Goal: Task Accomplishment & Management: Complete application form

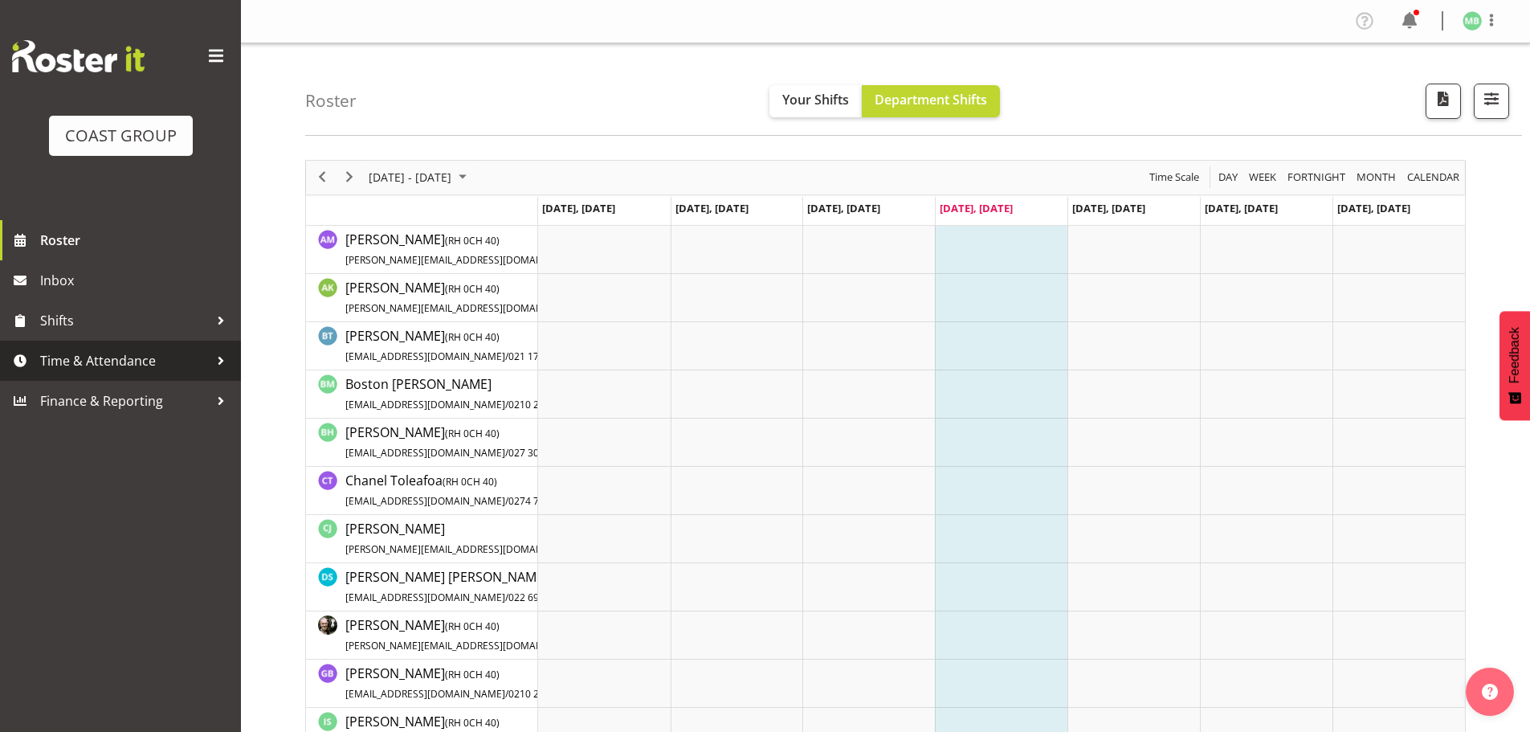
click at [153, 358] on span "Time & Attendance" at bounding box center [124, 361] width 169 height 24
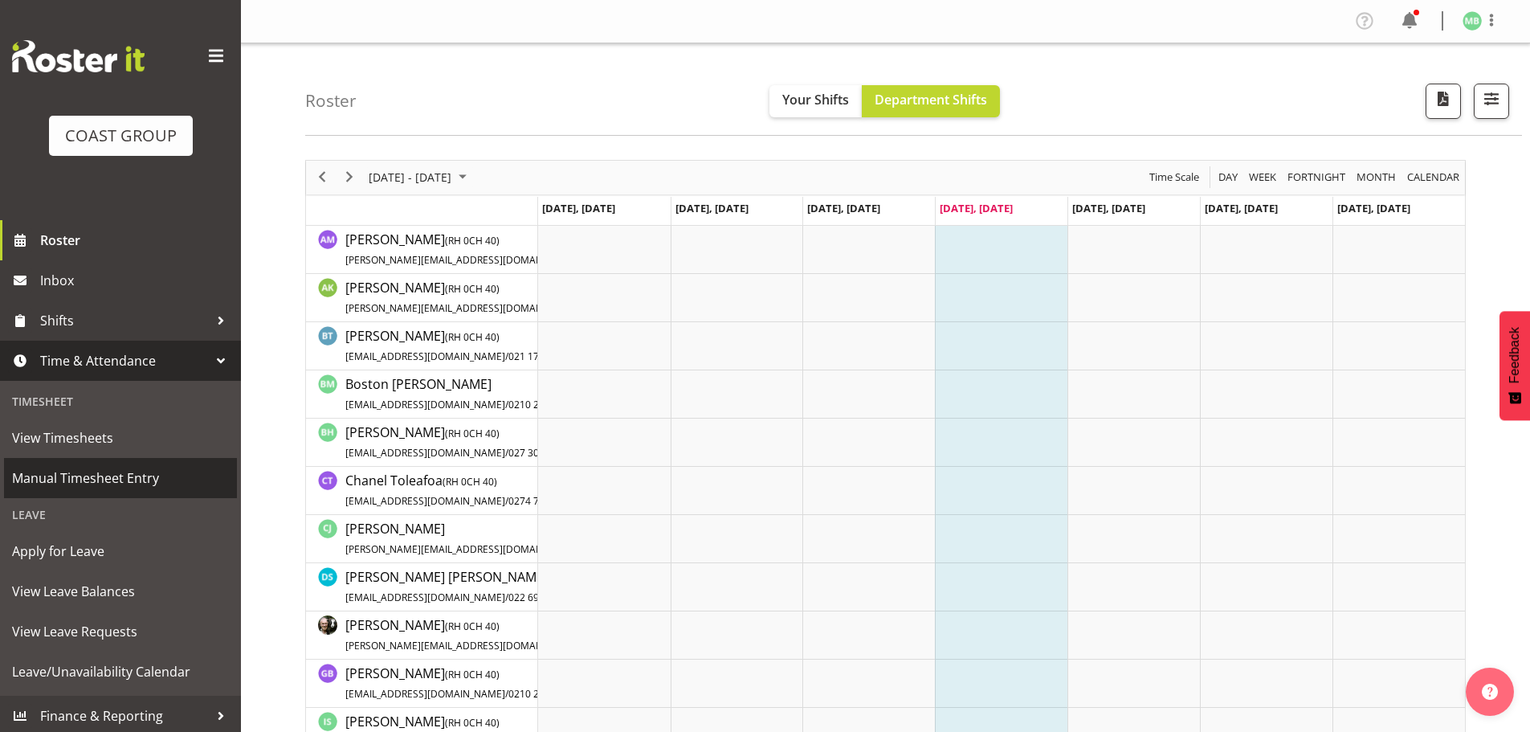
click at [112, 479] on span "Manual Timesheet Entry" at bounding box center [120, 478] width 217 height 24
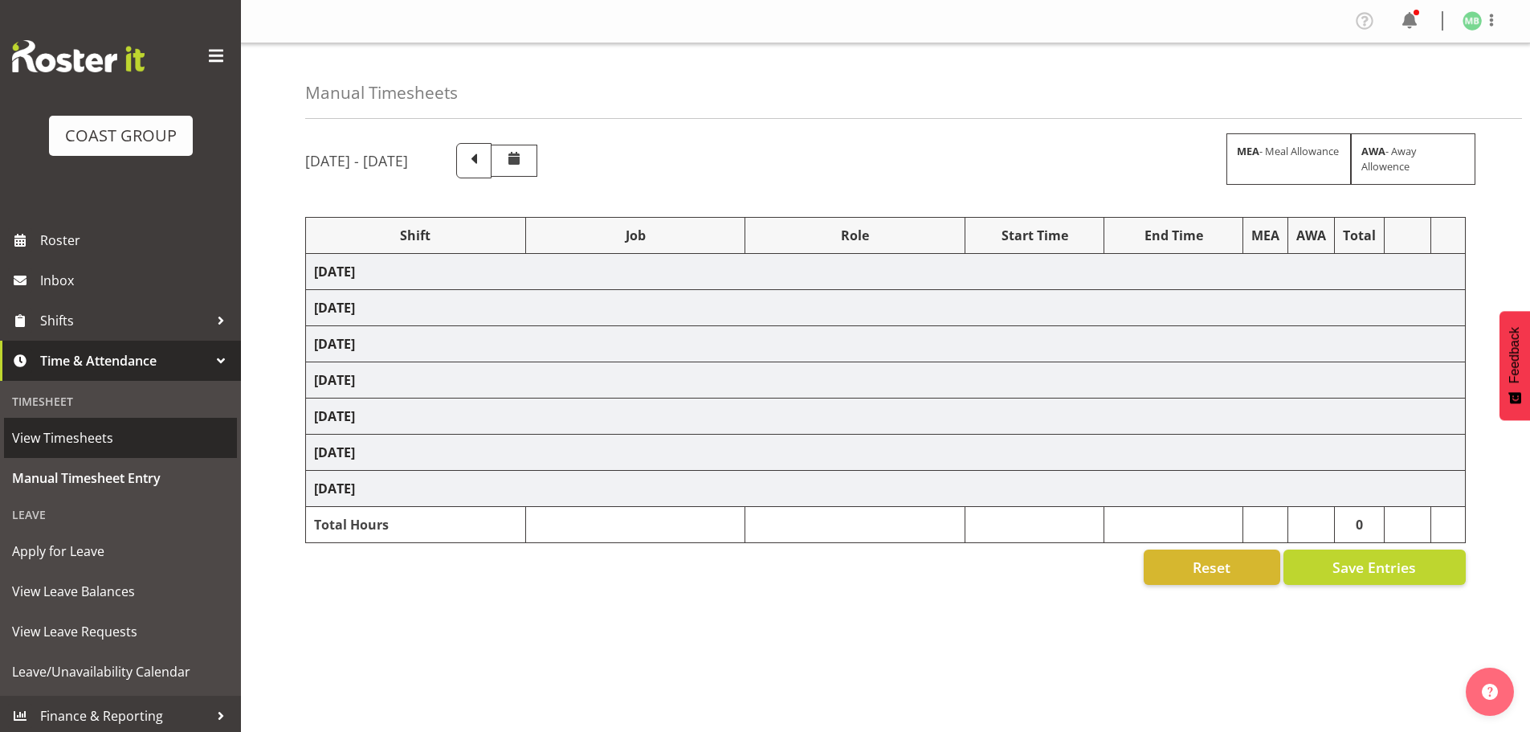
select select "16481"
select select "9466"
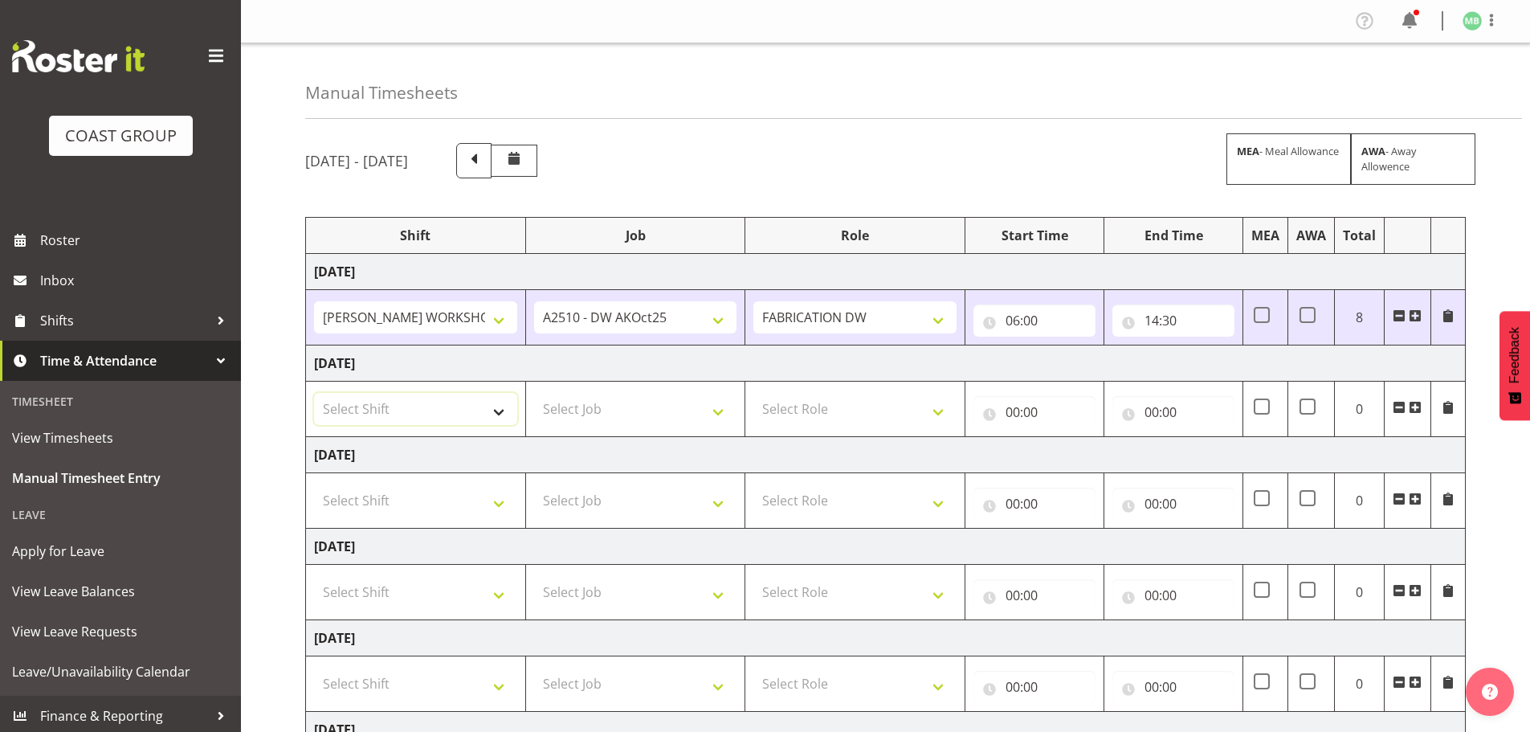
click at [422, 411] on select "Select Shift AKL SIGN ADMIN1 (LEAVE ALONE, DONT MAKE INACTIVE) DW ACCOUNT MANAG…" at bounding box center [415, 409] width 203 height 32
select select "16481"
click at [314, 393] on select "Select Shift AKL SIGN ADMIN1 (LEAVE ALONE, DONT MAKE INACTIVE) DW ACCOUNT MANAG…" at bounding box center [415, 409] width 203 height 32
click at [555, 408] on select "Select Job 1 Carlton Events 1 [PERSON_NAME][GEOGRAPHIC_DATA] 1 [PERSON_NAME][GE…" at bounding box center [635, 409] width 203 height 32
click at [534, 393] on select "Select Job 1 Carlton Events 1 [PERSON_NAME][GEOGRAPHIC_DATA] 1 [PERSON_NAME][GE…" at bounding box center [635, 409] width 203 height 32
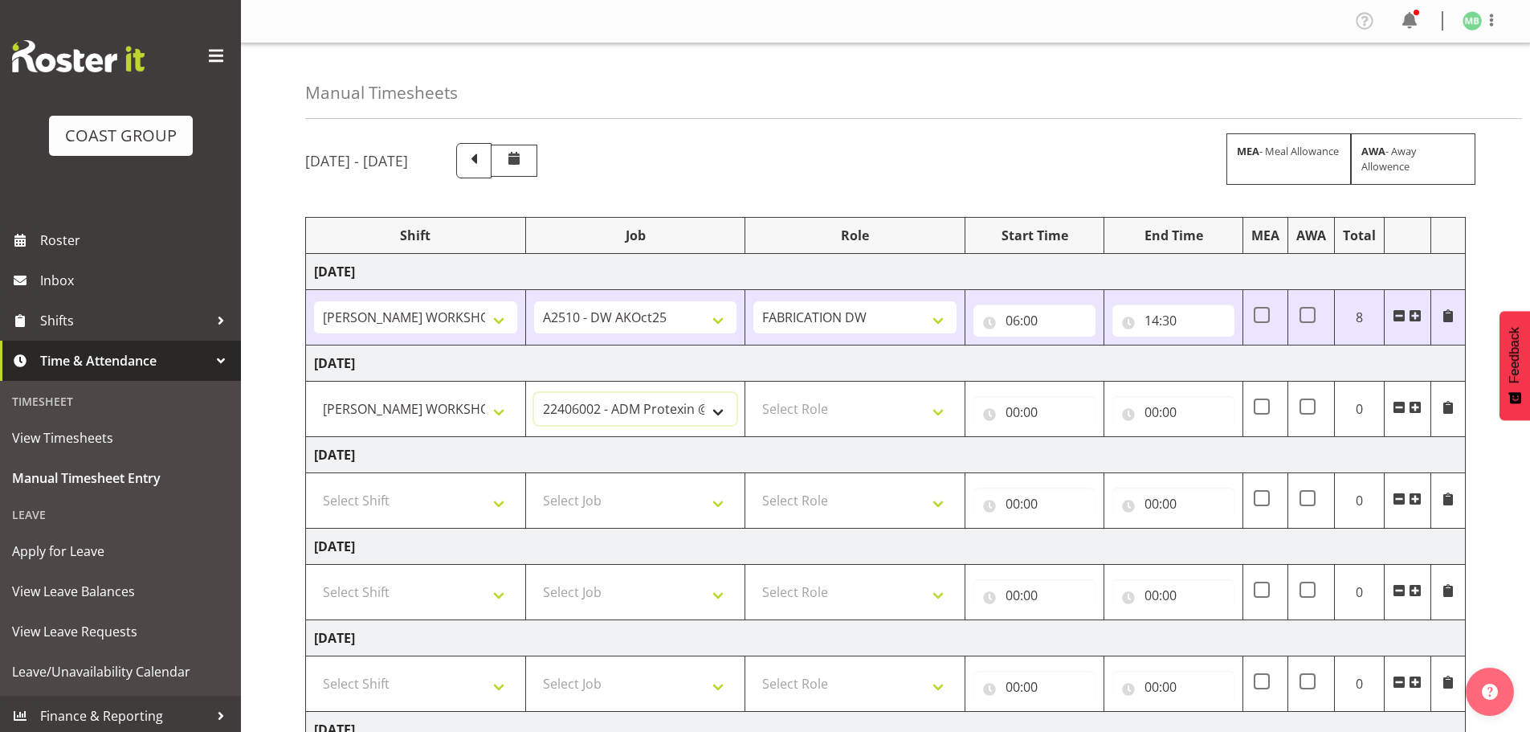
click at [664, 415] on select "1 Carlton Events 1 [PERSON_NAME] 1 [PERSON_NAME][GEOGRAPHIC_DATA] 1 EHS WAREHOU…" at bounding box center [635, 409] width 203 height 32
click at [640, 411] on select "1 Carlton Events 1 [PERSON_NAME] 1 [PERSON_NAME][GEOGRAPHIC_DATA] 1 EHS WAREHOU…" at bounding box center [635, 409] width 203 height 32
select select "9466"
click at [534, 393] on select "1 Carlton Events 1 [PERSON_NAME] 1 [PERSON_NAME][GEOGRAPHIC_DATA] 1 EHS WAREHOU…" at bounding box center [635, 409] width 203 height 32
click at [815, 414] on select "Select Role FABRICATION DW" at bounding box center [854, 409] width 203 height 32
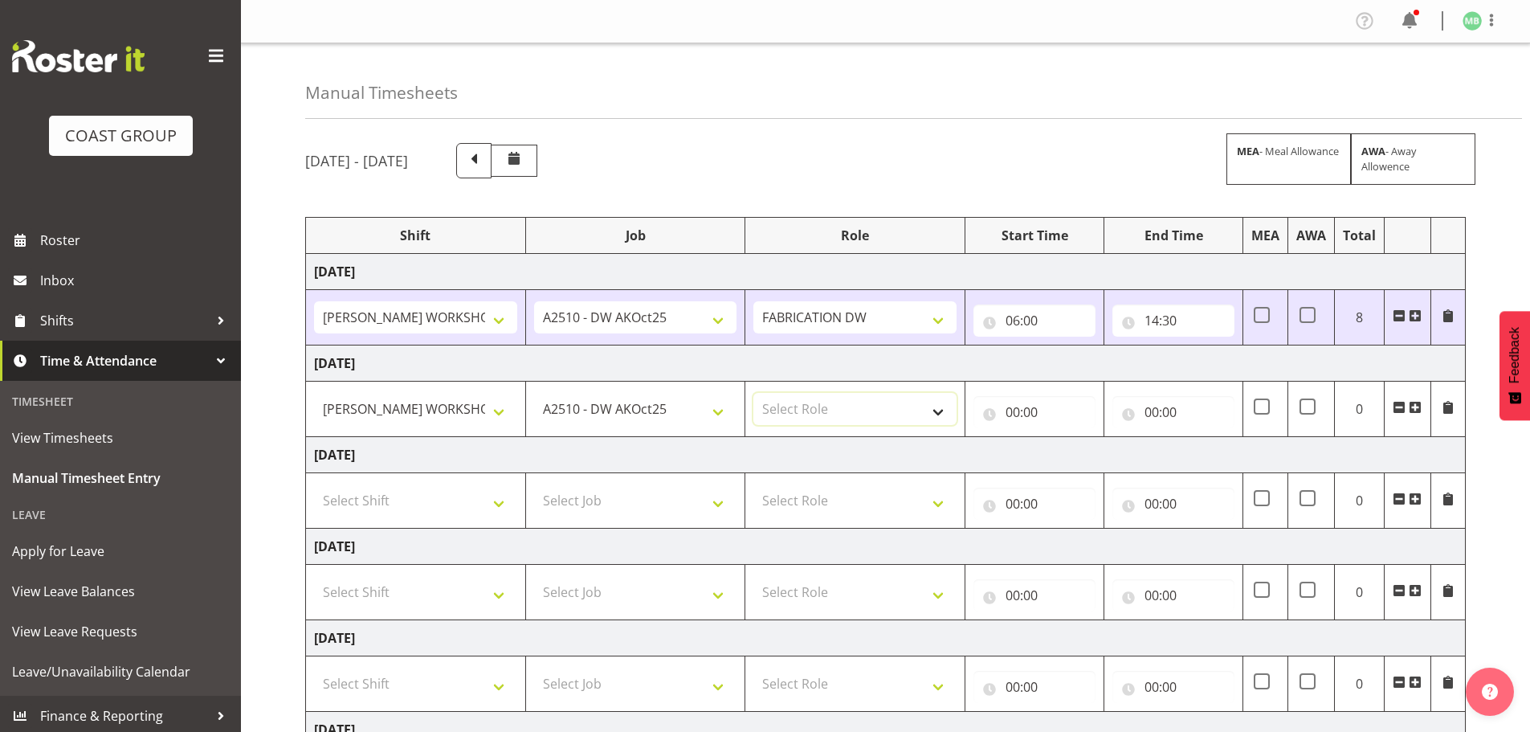
select select "543"
click at [753, 393] on select "Select Role FABRICATION DW" at bounding box center [854, 409] width 203 height 32
click at [1014, 406] on input "00:00" at bounding box center [1034, 412] width 122 height 32
click at [1084, 455] on select "00 01 02 03 04 05 06 07 08 09 10 11 12 13 14 15 16 17 18 19 20 21 22 23" at bounding box center [1083, 454] width 36 height 32
select select "6"
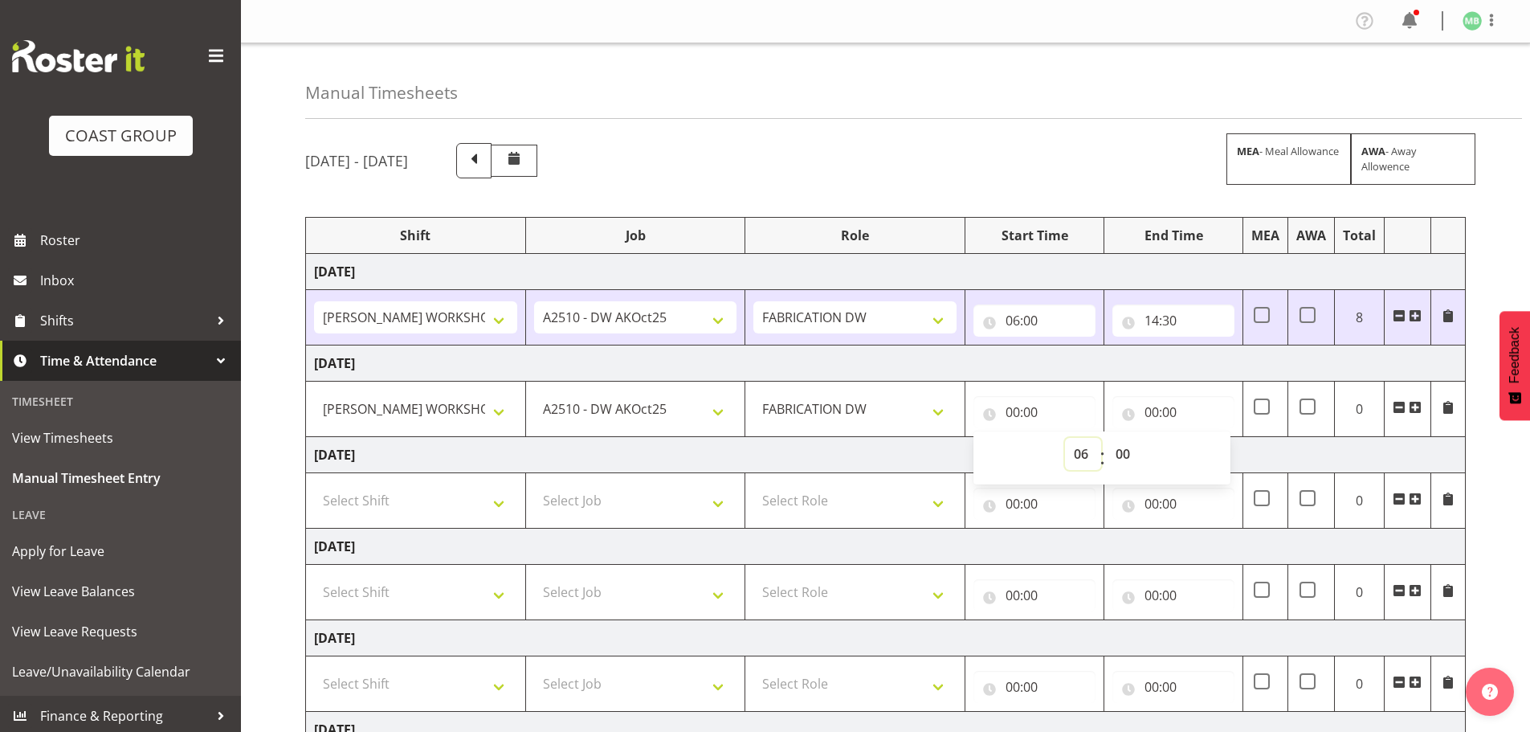
click at [1065, 438] on select "00 01 02 03 04 05 06 07 08 09 10 11 12 13 14 15 16 17 18 19 20 21 22 23" at bounding box center [1083, 454] width 36 height 32
type input "06:00"
click at [1145, 413] on input "00:00" at bounding box center [1173, 412] width 122 height 32
click at [1219, 455] on select "00 01 02 03 04 05 06 07 08 09 10 11 12 13 14 15 16 17 18 19 20 21 22 23" at bounding box center [1222, 454] width 36 height 32
select select "14"
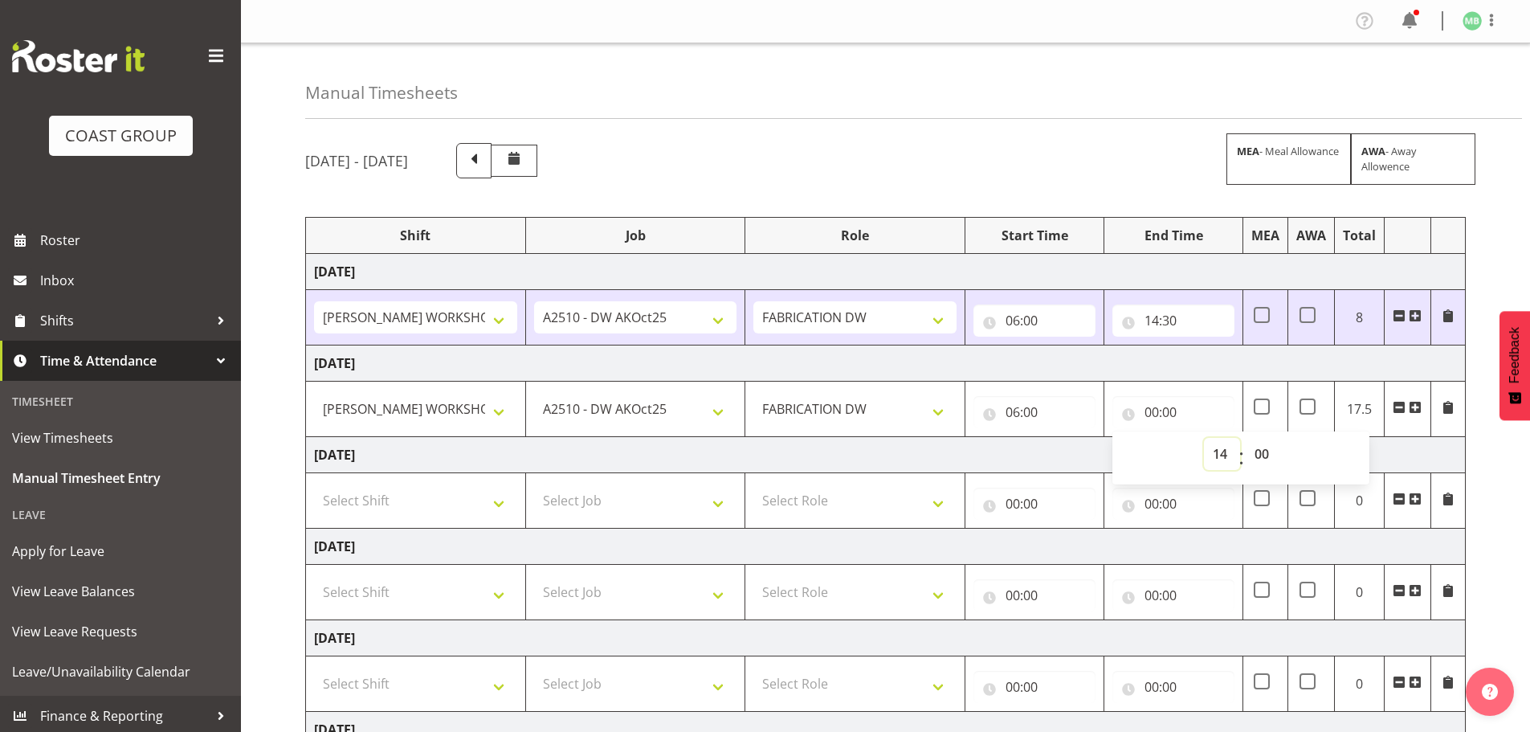
click at [1204, 438] on select "00 01 02 03 04 05 06 07 08 09 10 11 12 13 14 15 16 17 18 19 20 21 22 23" at bounding box center [1222, 454] width 36 height 32
type input "14:00"
click at [1260, 452] on select "00 01 02 03 04 05 06 07 08 09 10 11 12 13 14 15 16 17 18 19 20 21 22 23 24 25 2…" at bounding box center [1264, 454] width 36 height 32
select select "30"
click at [1246, 438] on select "00 01 02 03 04 05 06 07 08 09 10 11 12 13 14 15 16 17 18 19 20 21 22 23 24 25 2…" at bounding box center [1264, 454] width 36 height 32
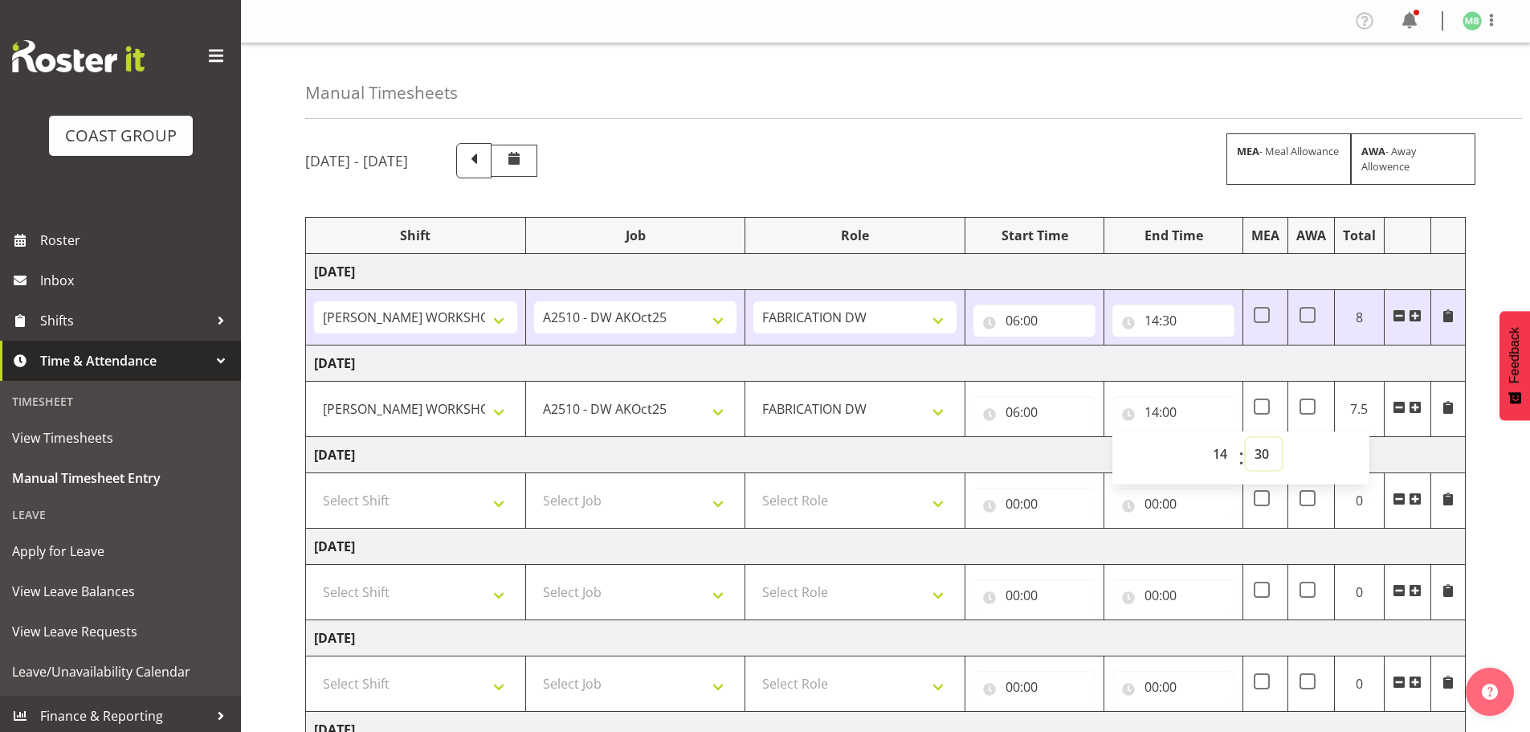
type input "14:30"
click at [1483, 524] on div "[DATE] - [DATE] MEA - Meal Allowance AWA - Away Allowence Shift Job Role Start …" at bounding box center [917, 558] width 1225 height 854
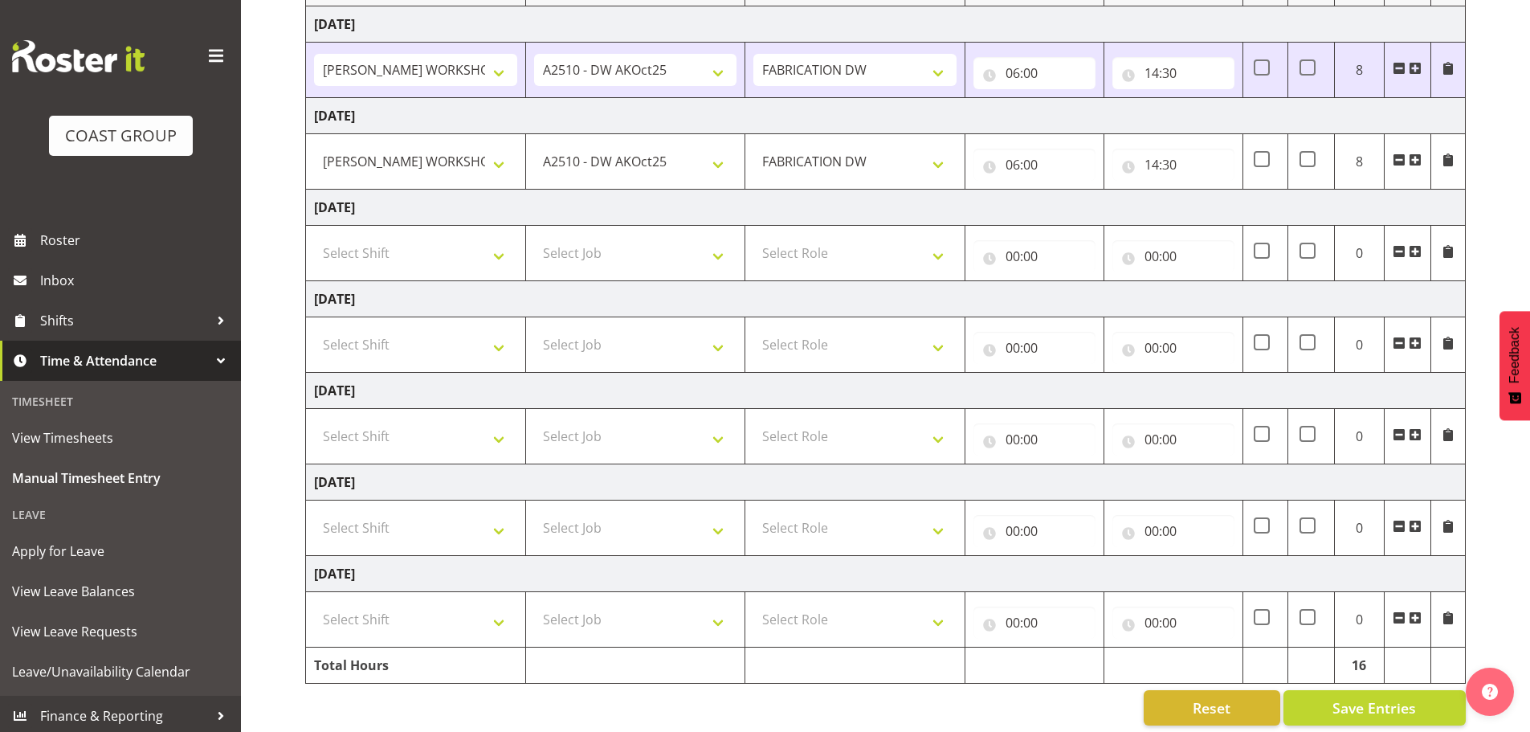
scroll to position [265, 0]
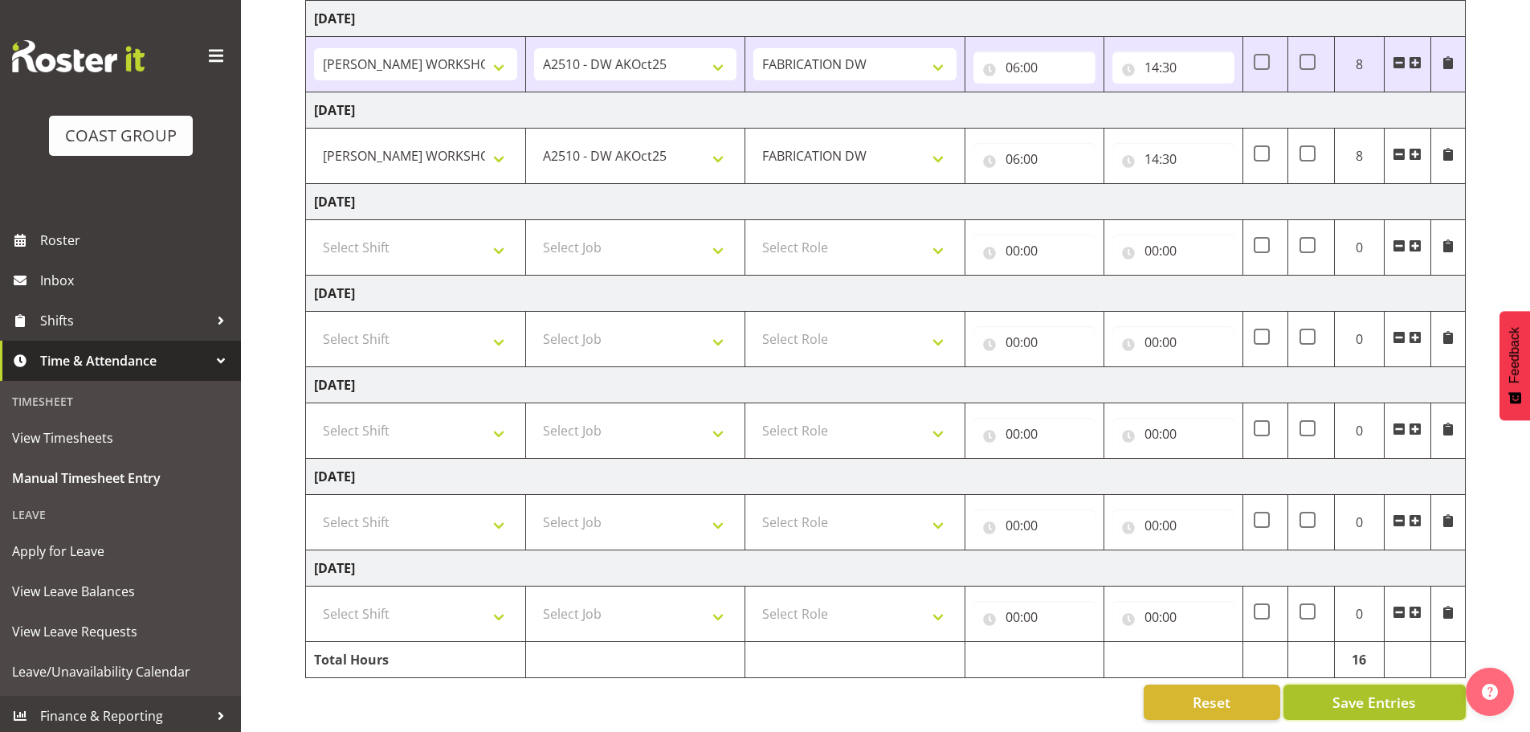
click at [1369, 692] on span "Save Entries" at bounding box center [1374, 701] width 84 height 21
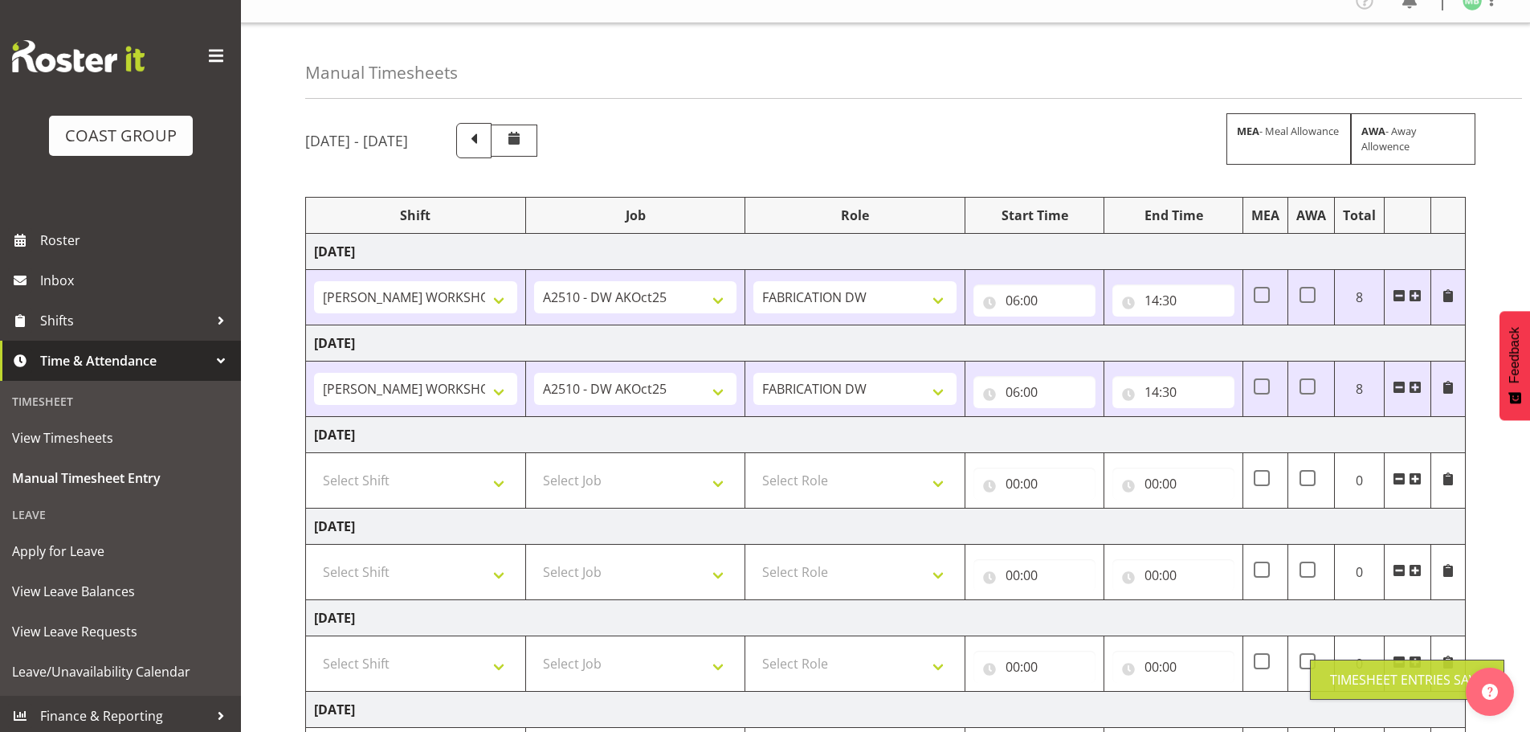
scroll to position [0, 0]
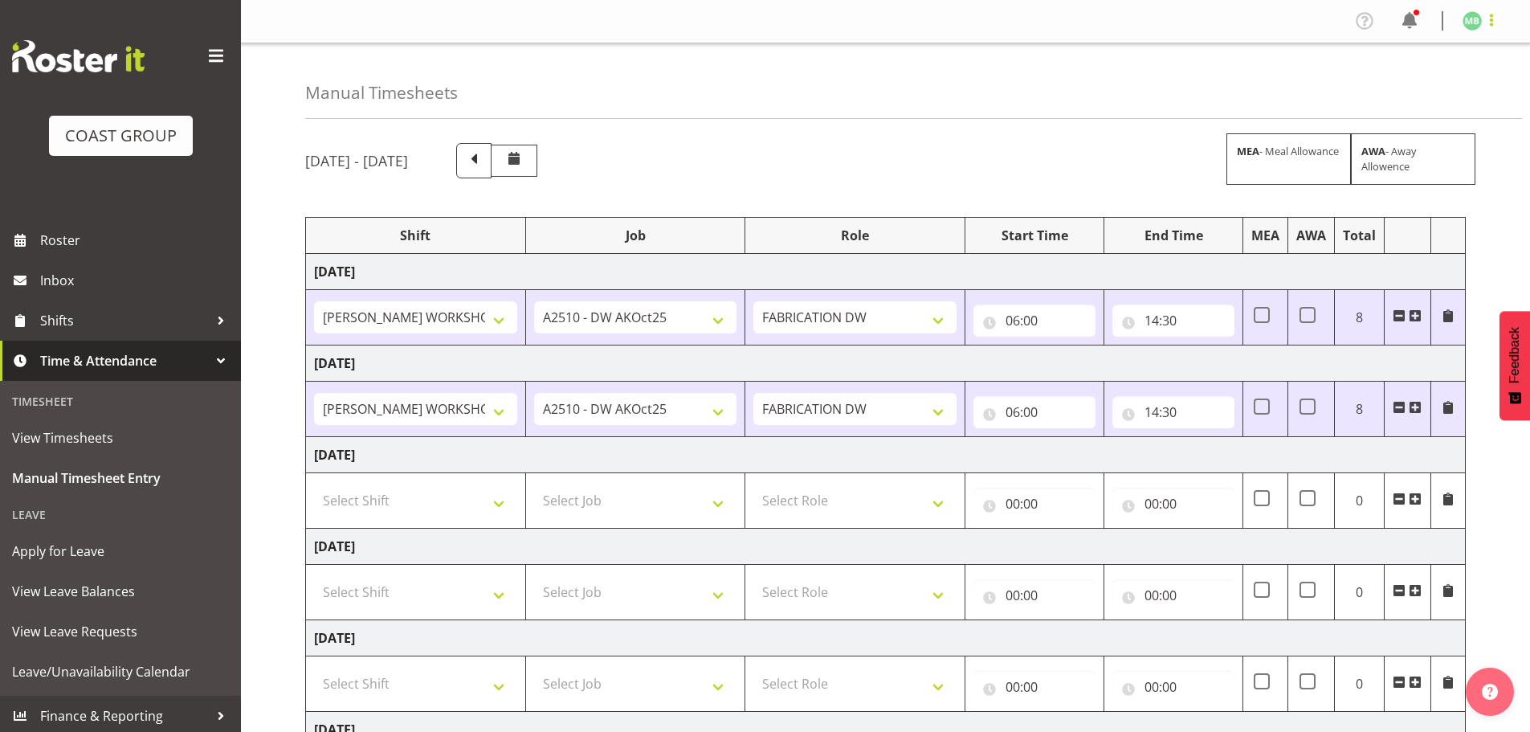
click at [1491, 15] on span at bounding box center [1491, 19] width 19 height 19
click at [1394, 80] on link "Log Out" at bounding box center [1424, 84] width 154 height 29
